Goal: Information Seeking & Learning: Check status

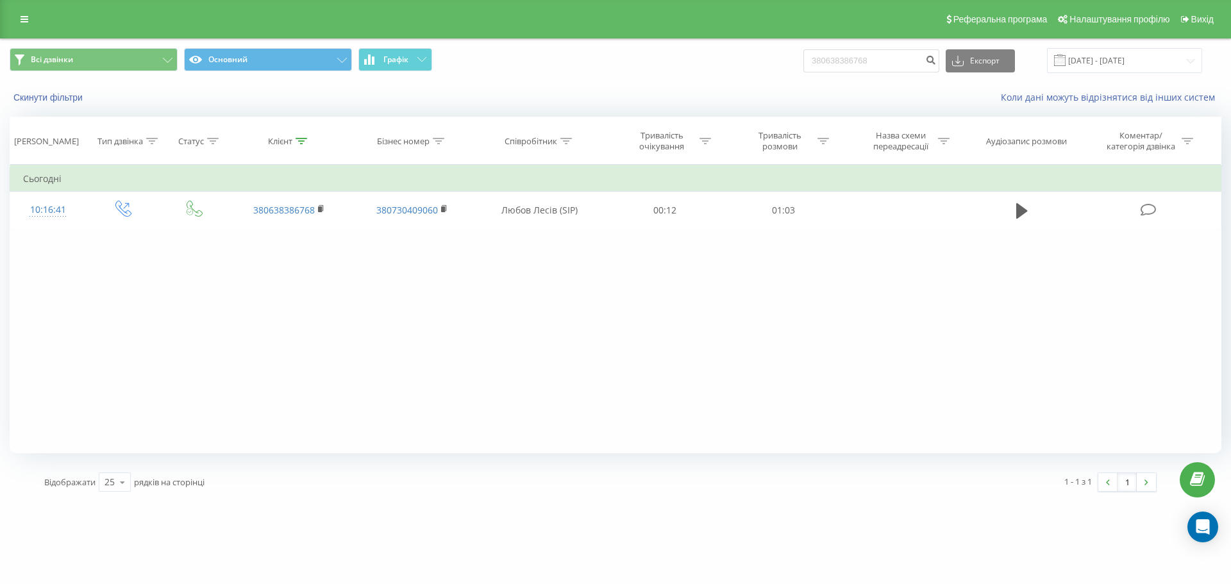
click at [301, 141] on icon at bounding box center [301, 141] width 12 height 6
drag, startPoint x: 304, startPoint y: 237, endPoint x: 163, endPoint y: 233, distance: 141.1
click at [165, 233] on div "Фільтрувати за умовою Дорівнює Введіть значення Скасувати OK Фільтрувати за умо…" at bounding box center [615, 309] width 1211 height 288
click button "OK" at bounding box center [316, 259] width 54 height 16
